Goal: Check status: Check status

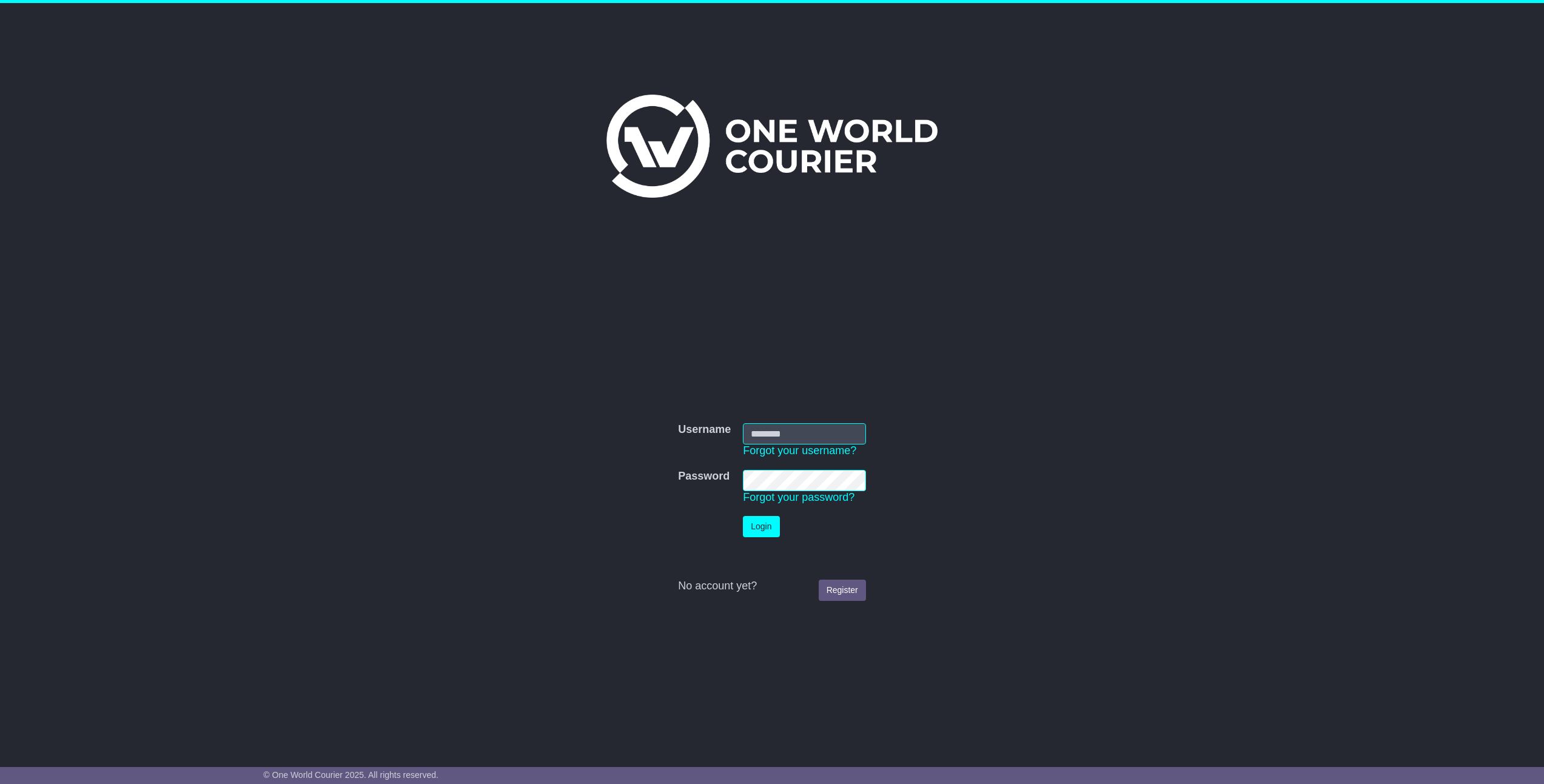
type input "**********"
click at [761, 526] on button "Login" at bounding box center [761, 526] width 36 height 22
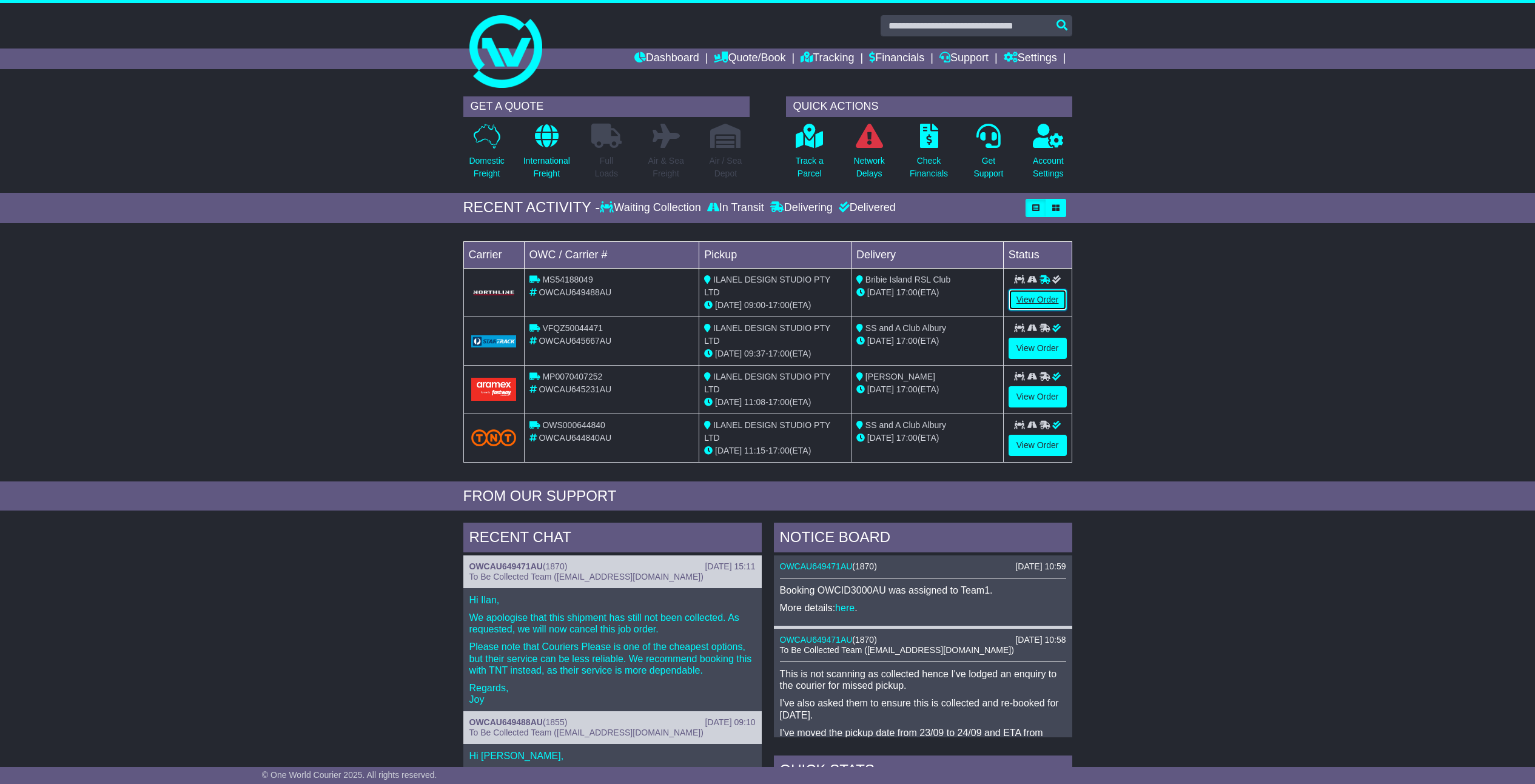
click at [1031, 299] on link "View Order" at bounding box center [1037, 300] width 59 height 22
